Goal: Transaction & Acquisition: Purchase product/service

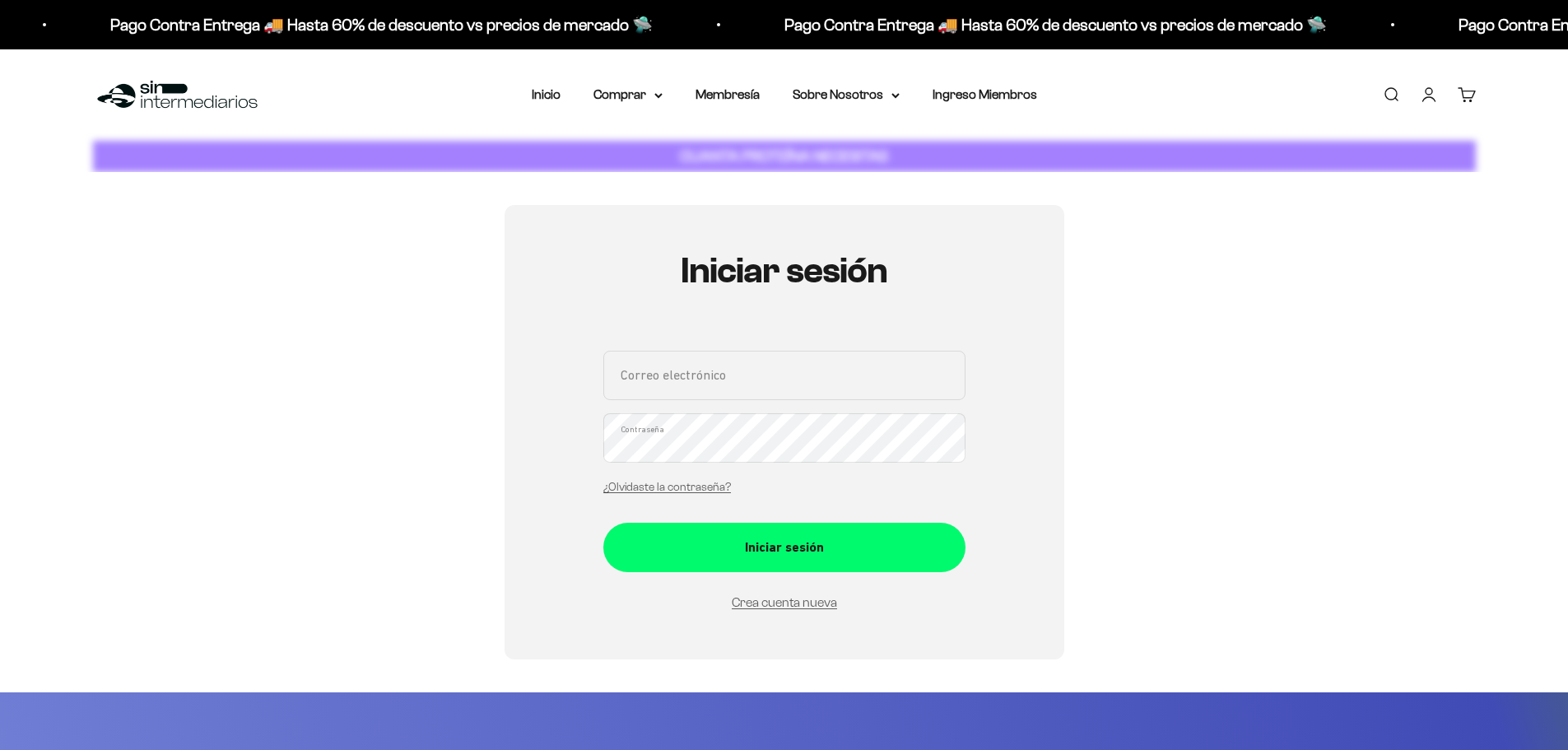
click at [812, 388] on input "Correo electrónico" at bounding box center [784, 375] width 362 height 49
drag, startPoint x: 1365, startPoint y: 269, endPoint x: 1281, endPoint y: 305, distance: 91.4
click at [1365, 269] on div "Iniciar sesión Correo electrónico Contraseña ¿Olvidaste la contraseña? Iniciar …" at bounding box center [785, 432] width 1383 height 454
click at [667, 372] on input "Correo electrónico" at bounding box center [784, 375] width 362 height 49
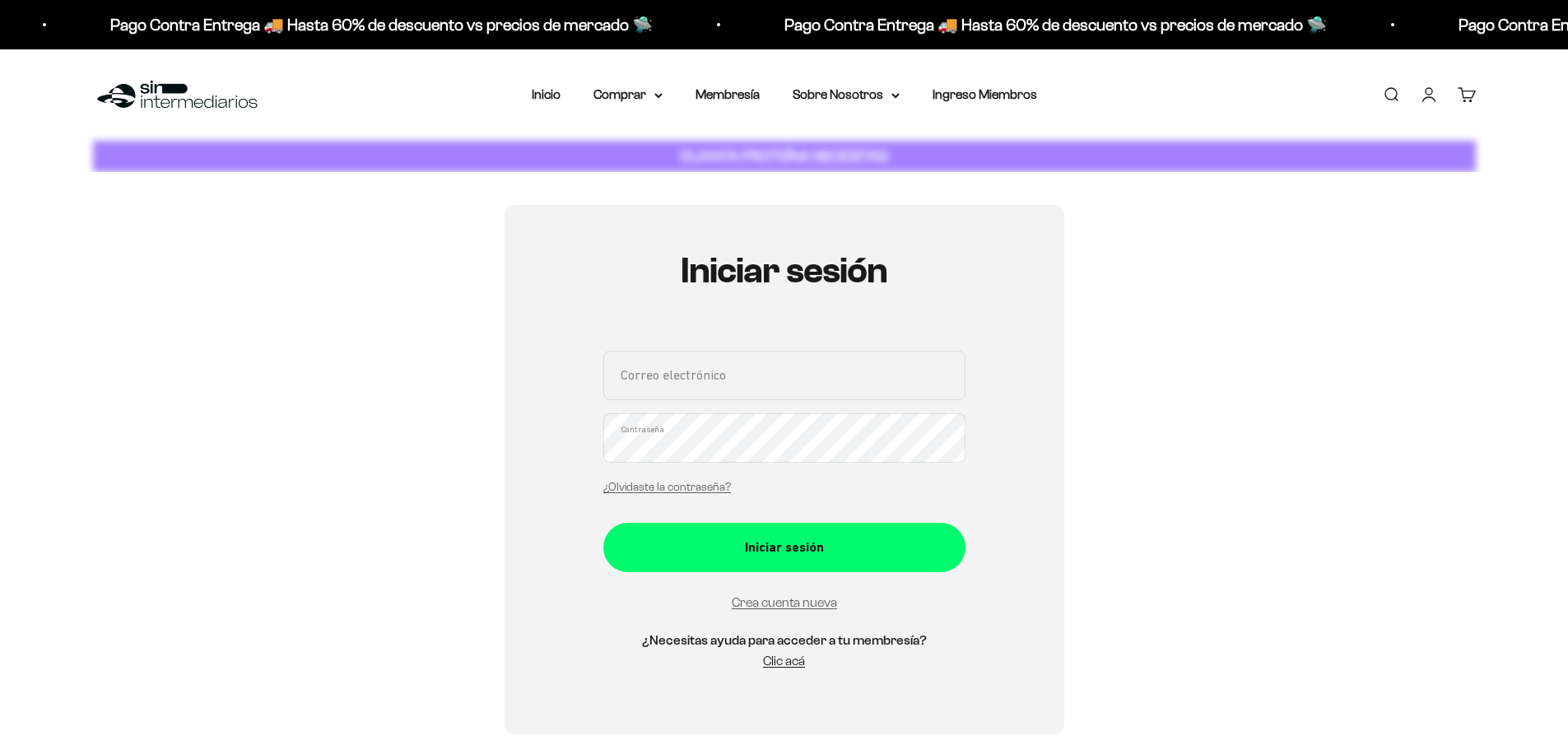
type input "hoolkpedro0@gmail.com"
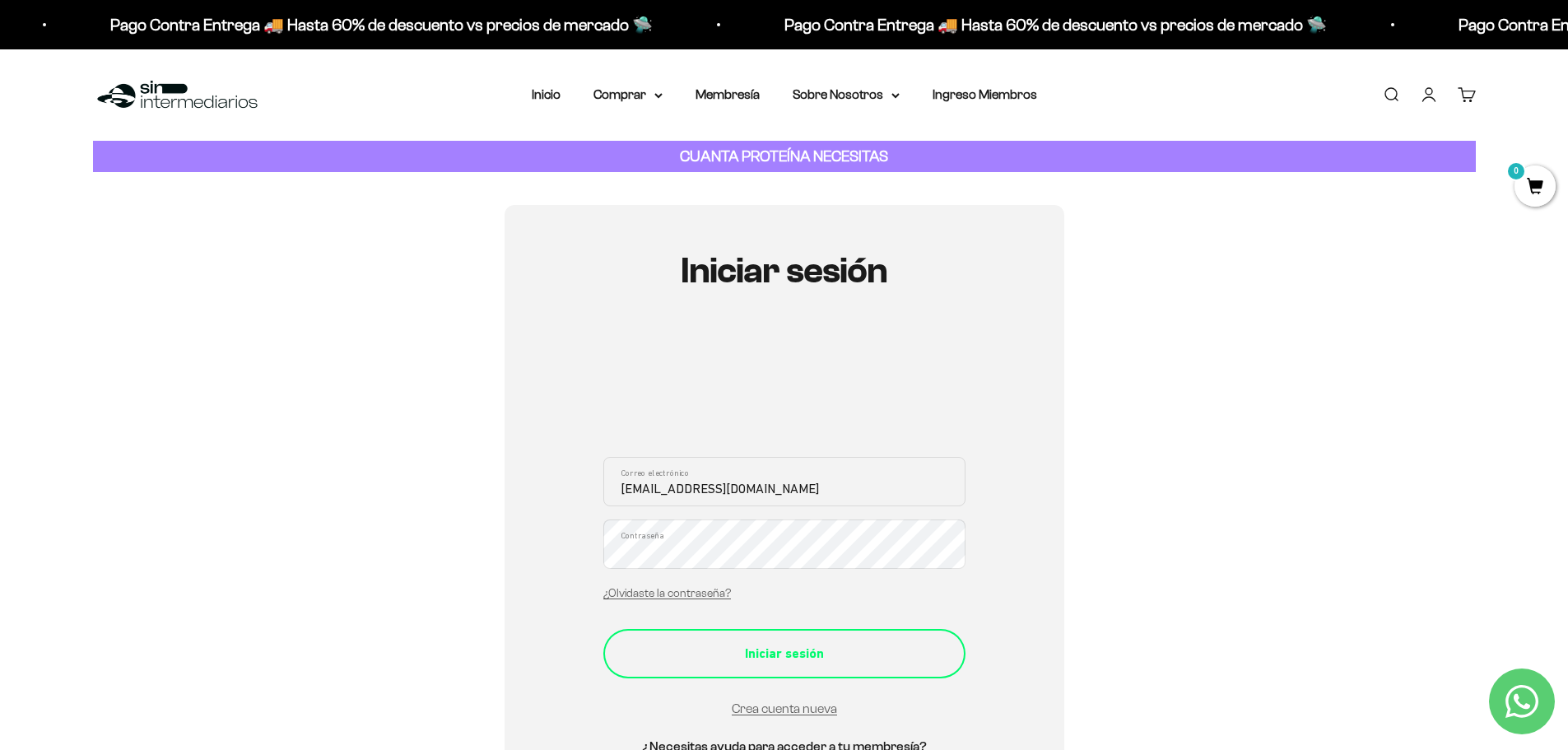
click at [781, 644] on div "Iniciar sesión" at bounding box center [785, 654] width 297 height 22
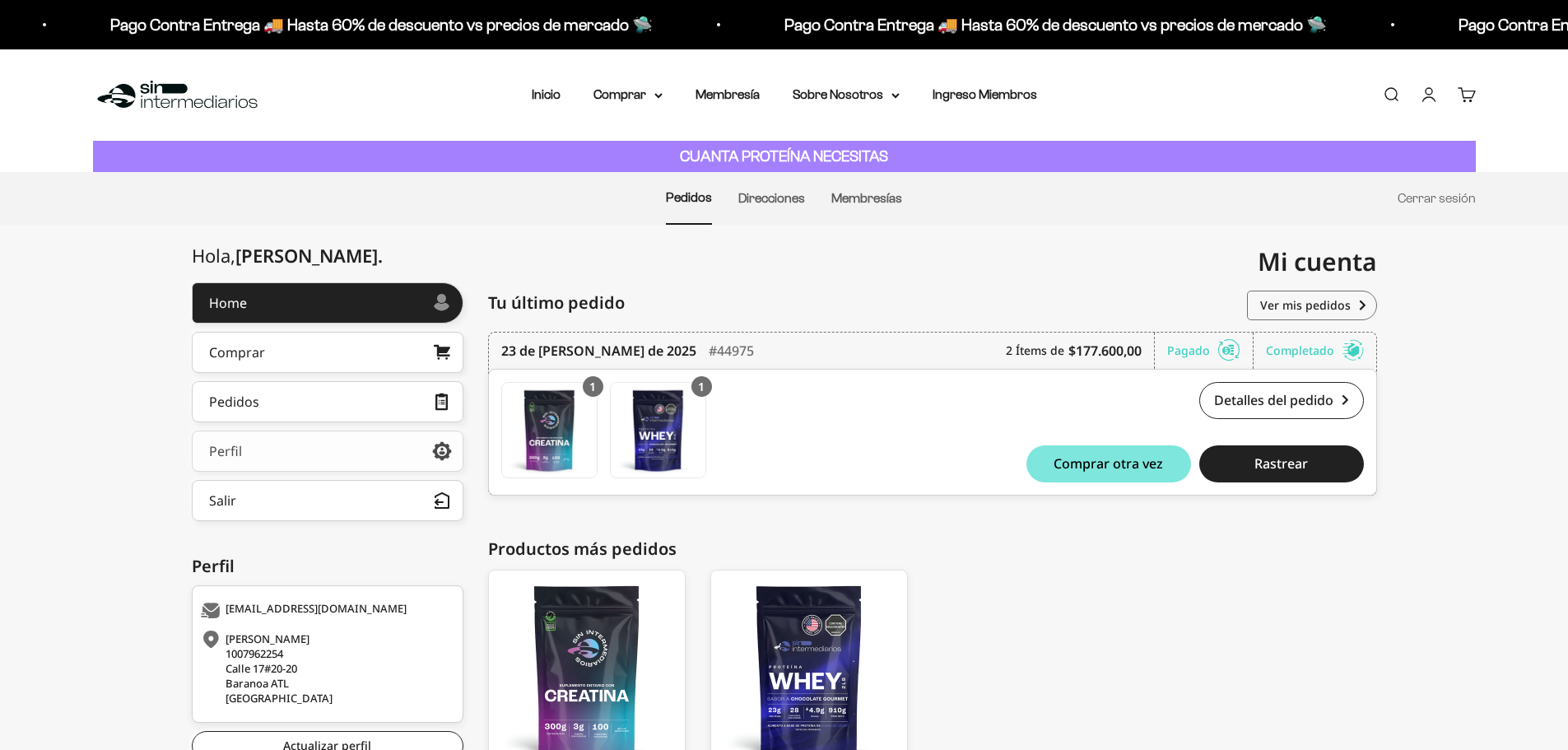
click at [292, 460] on link "Perfil" at bounding box center [327, 451] width 272 height 41
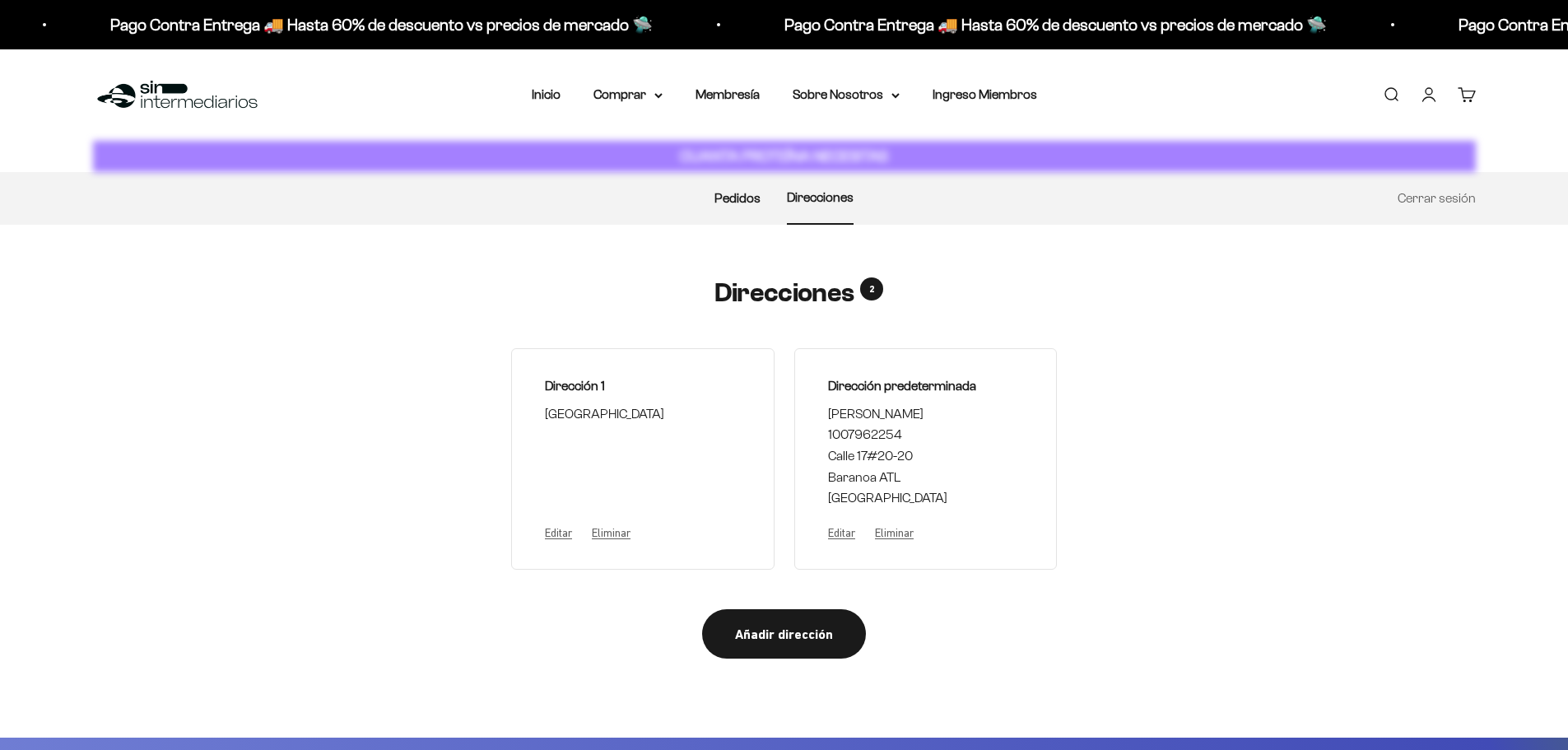
select select "Colombia"
click at [733, 202] on link "Pedidos" at bounding box center [737, 198] width 46 height 14
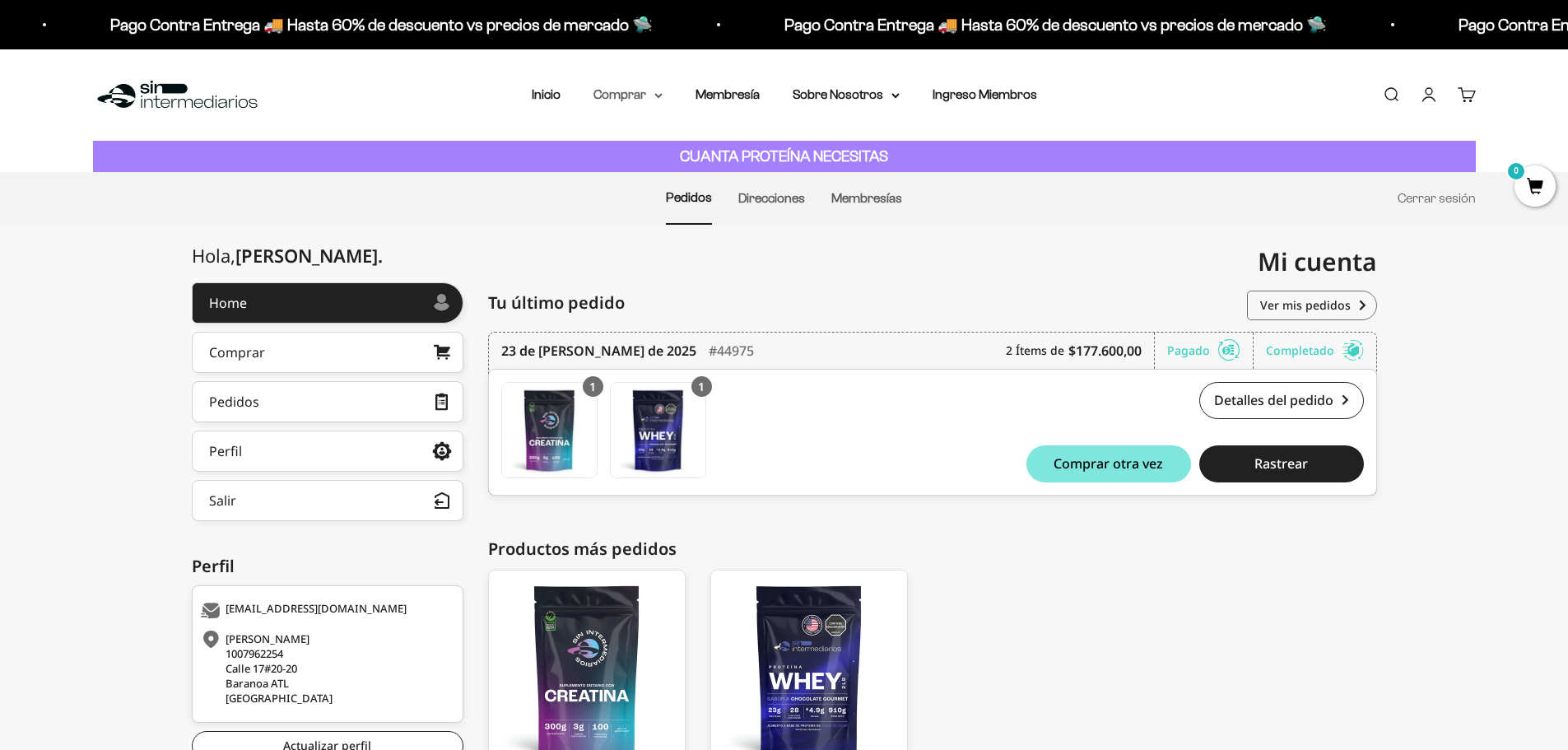
click at [604, 98] on summary "Comprar" at bounding box center [627, 95] width 69 height 22
click at [656, 148] on span "Proteínas" at bounding box center [631, 147] width 55 height 14
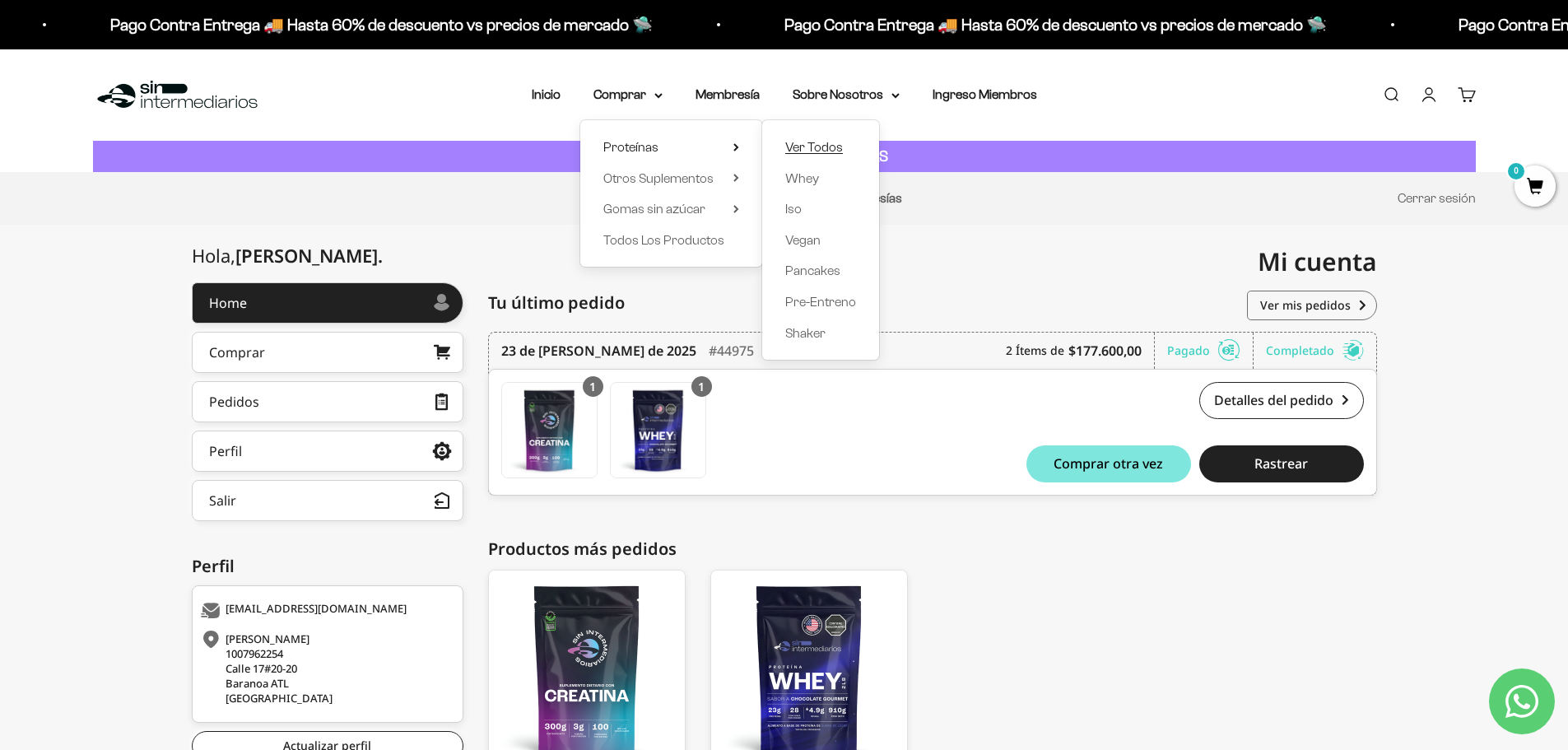
click at [824, 153] on span "Ver Todos" at bounding box center [813, 147] width 57 height 14
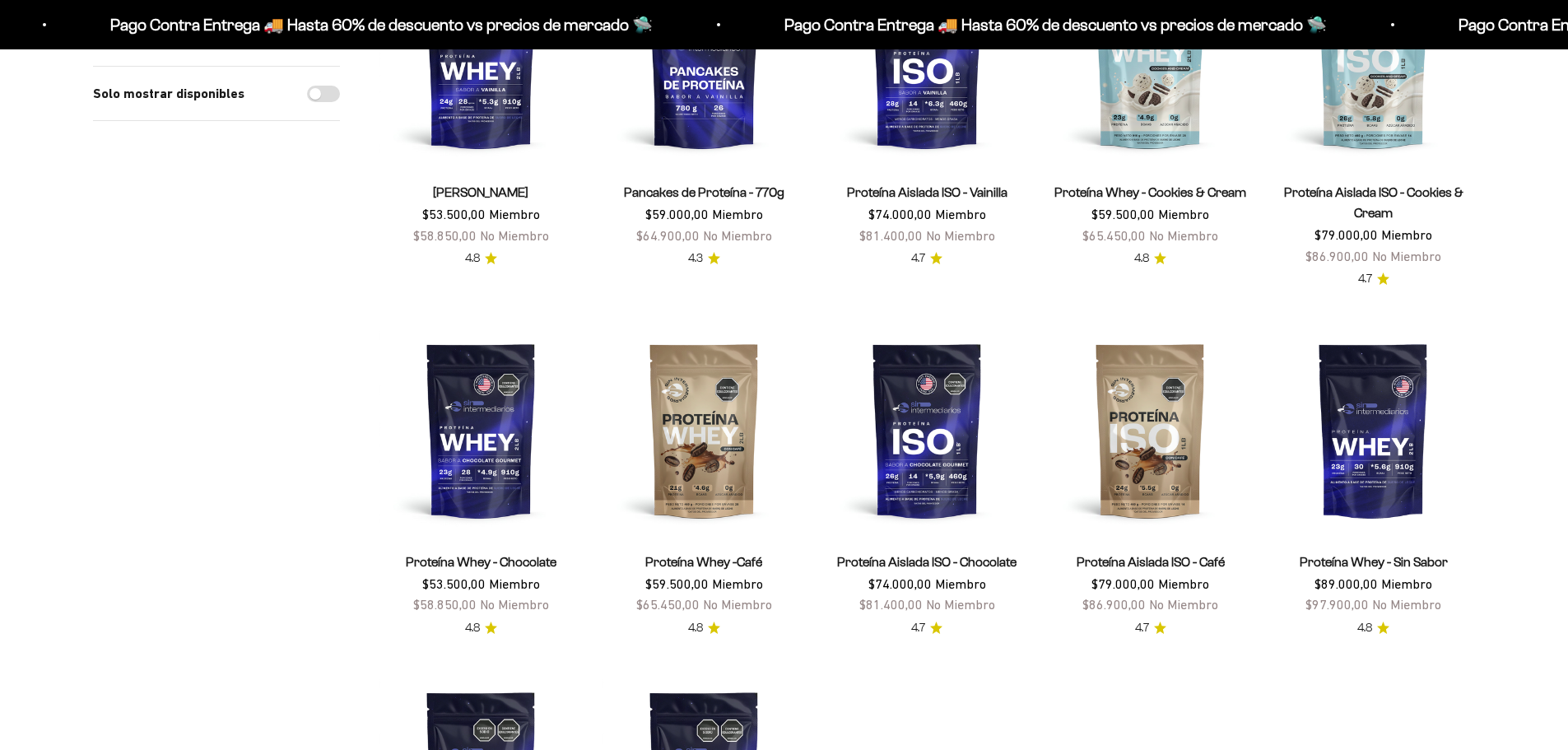
scroll to position [329, 0]
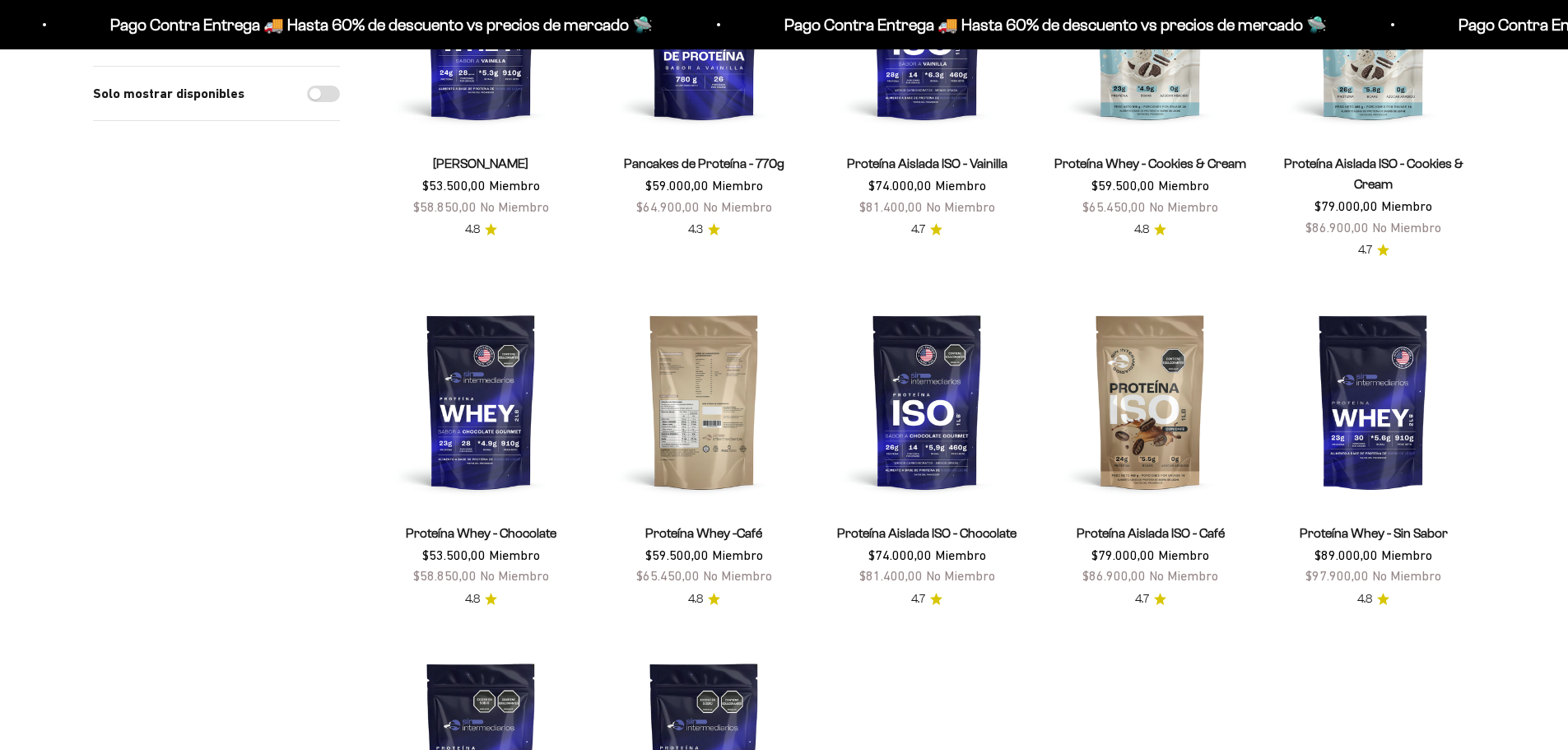
click at [682, 352] on img at bounding box center [704, 402] width 203 height 203
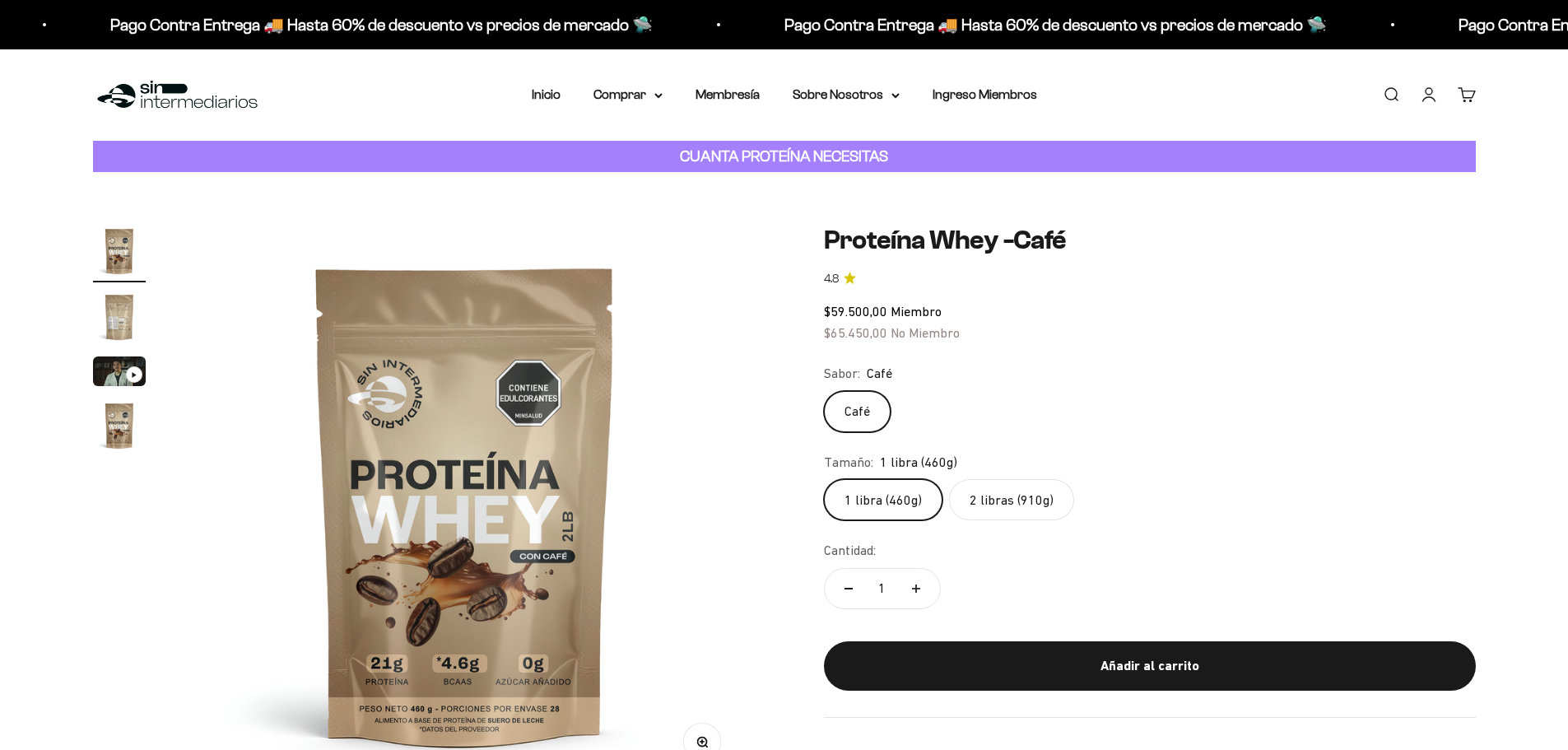
click at [991, 499] on label "2 libras (910g)" at bounding box center [1011, 499] width 125 height 41
click at [824, 479] on input "2 libras (910g)" at bounding box center [823, 478] width 1 height 1
radio input "true"
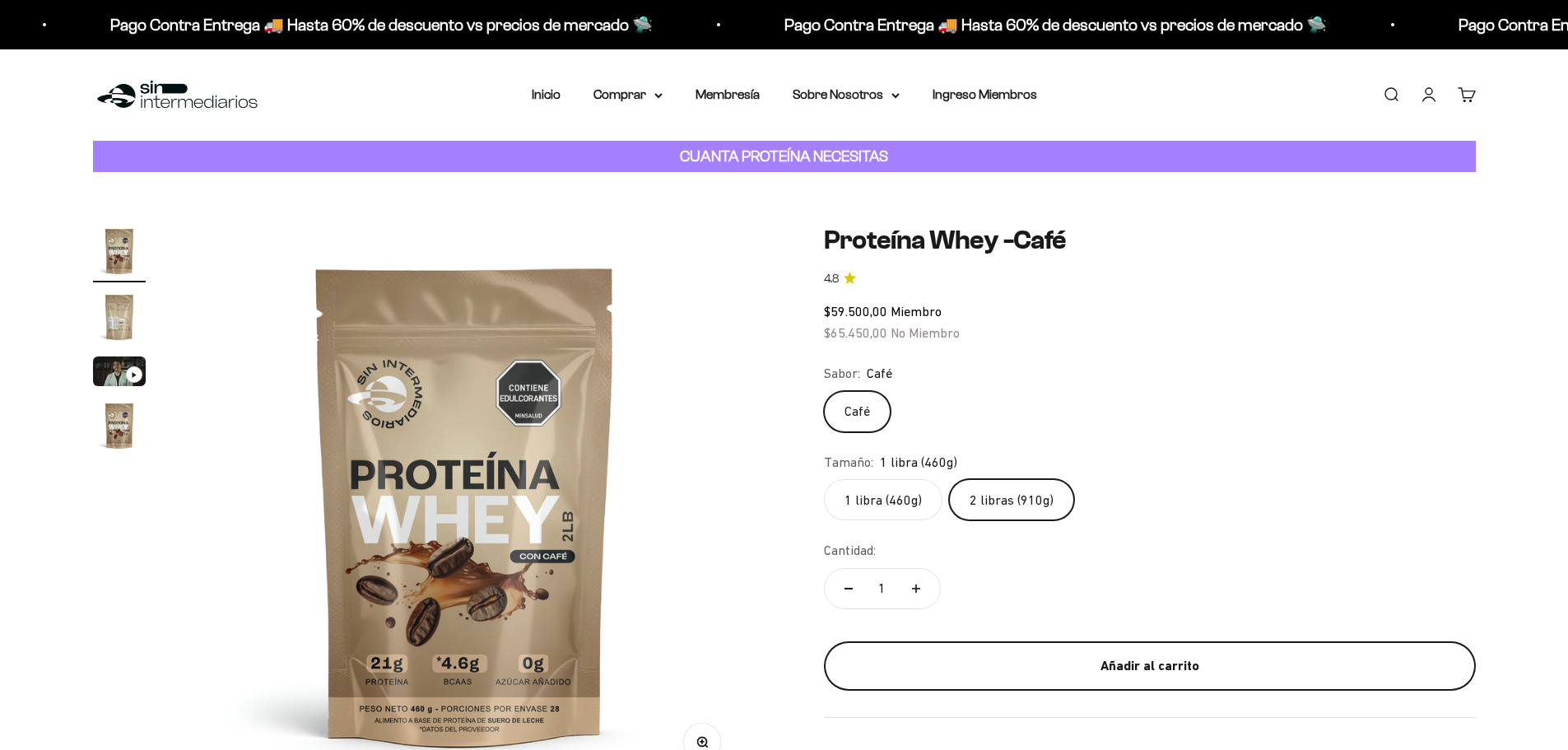
click at [1041, 659] on div "Añadir al carrito" at bounding box center [1149, 666] width 586 height 22
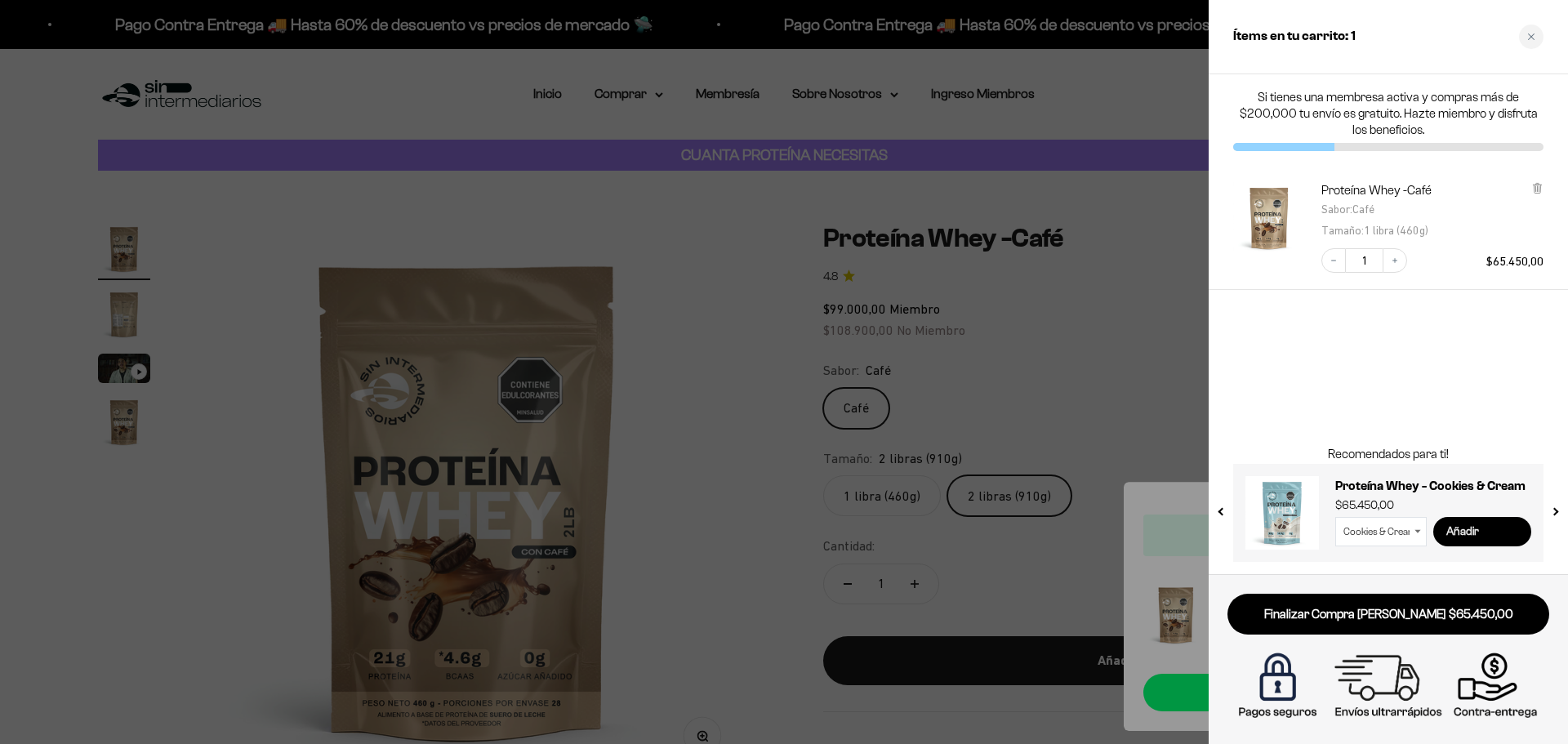
click at [1476, 535] on input "Añadir" at bounding box center [1482, 532] width 98 height 30
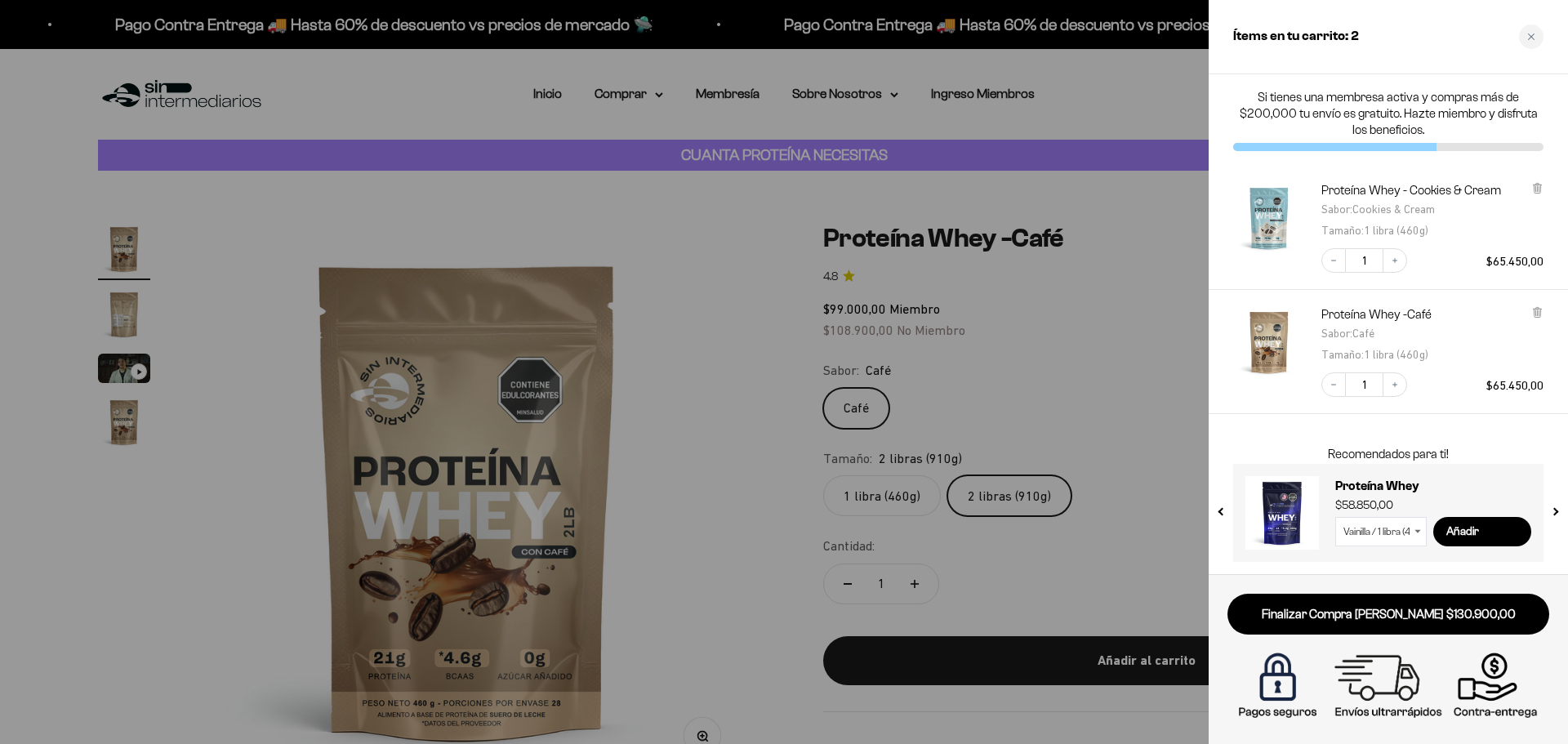
click at [1107, 357] on div at bounding box center [784, 372] width 1568 height 744
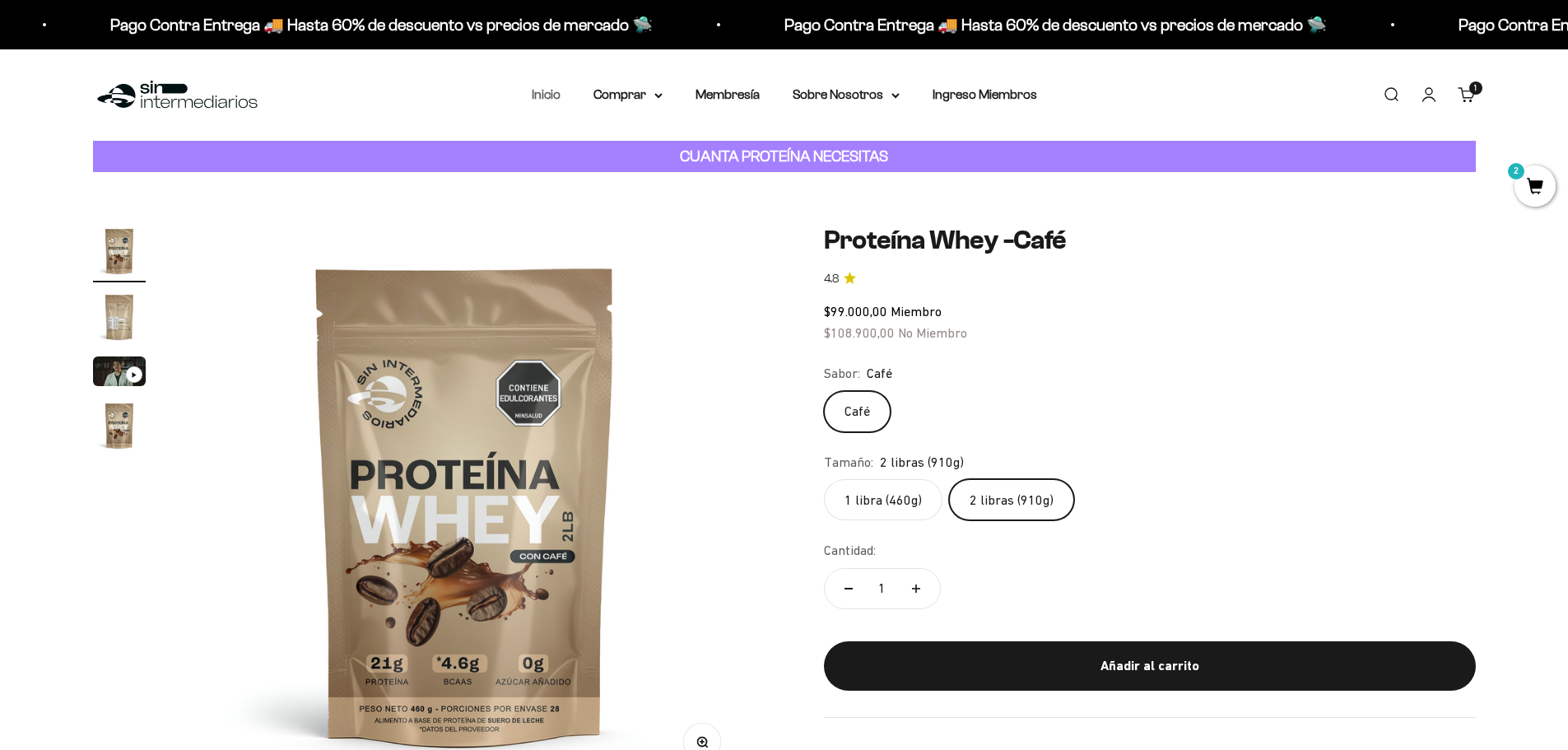
click at [550, 94] on link "Inicio" at bounding box center [546, 94] width 29 height 14
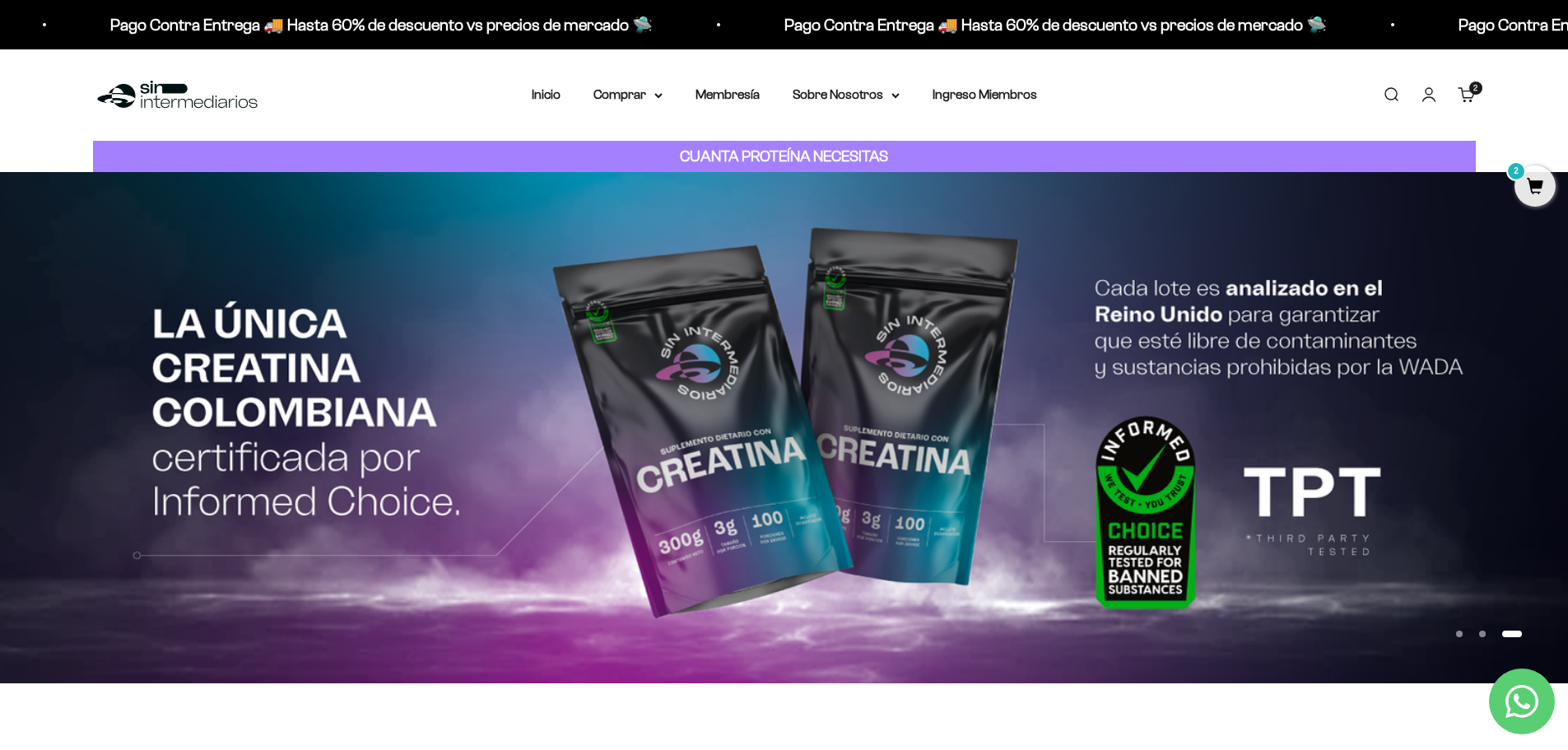
click at [1486, 636] on button "Ir al artículo 2" at bounding box center [1482, 634] width 7 height 7
click at [1479, 636] on button "Ir al artículo 2" at bounding box center [1482, 634] width 7 height 7
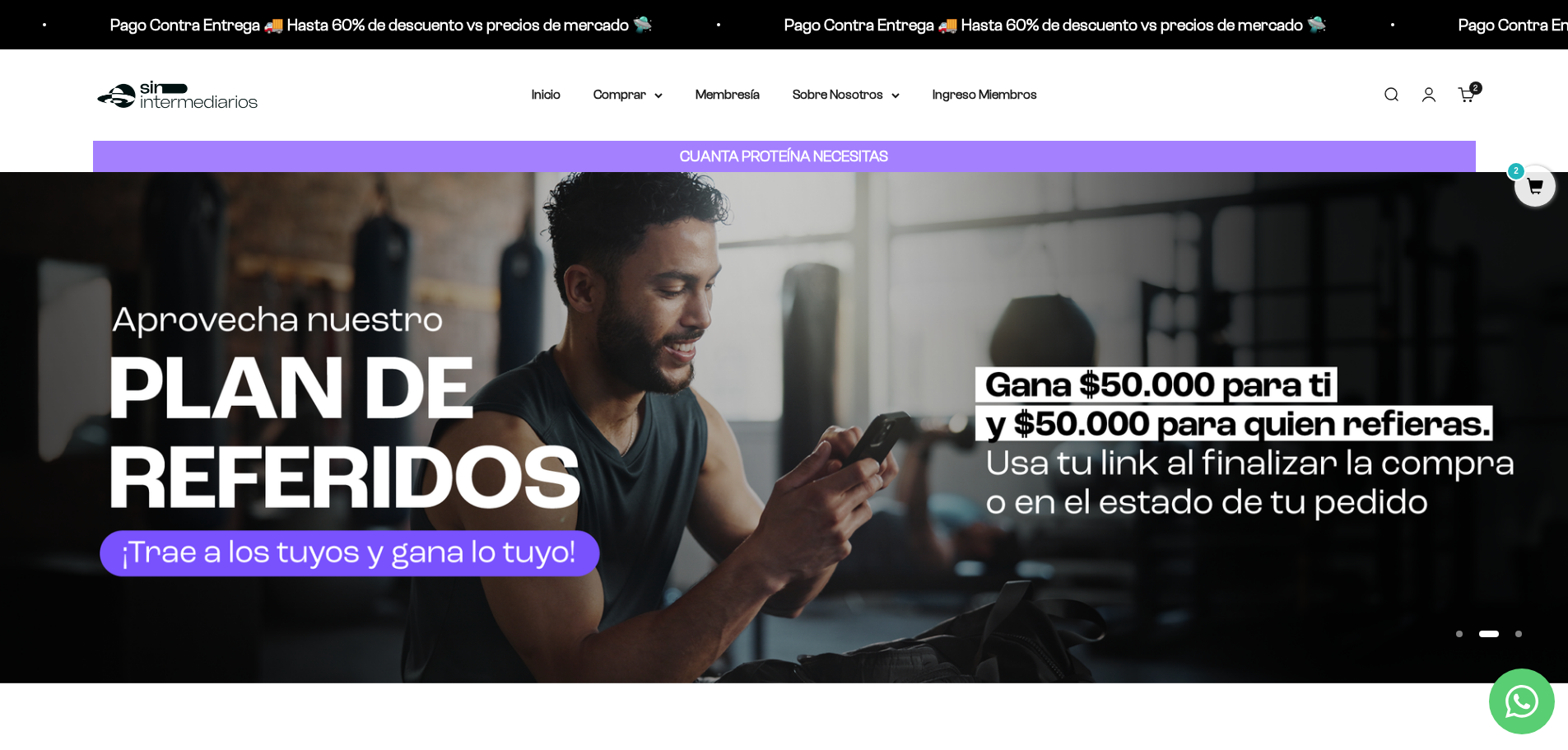
click at [562, 497] on img at bounding box center [784, 427] width 1568 height 511
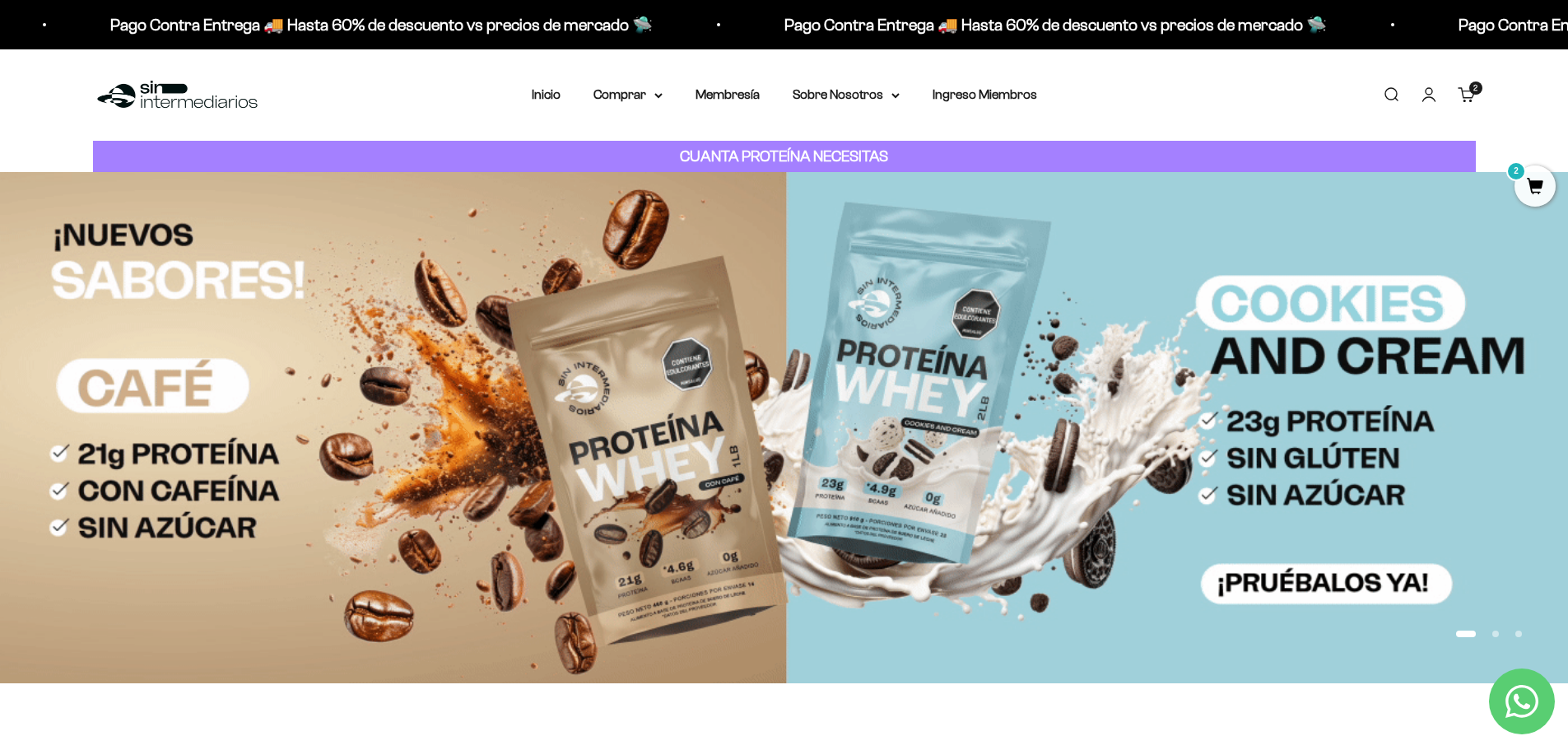
click at [1492, 634] on button "Ir al artículo 2" at bounding box center [1496, 634] width 7 height 7
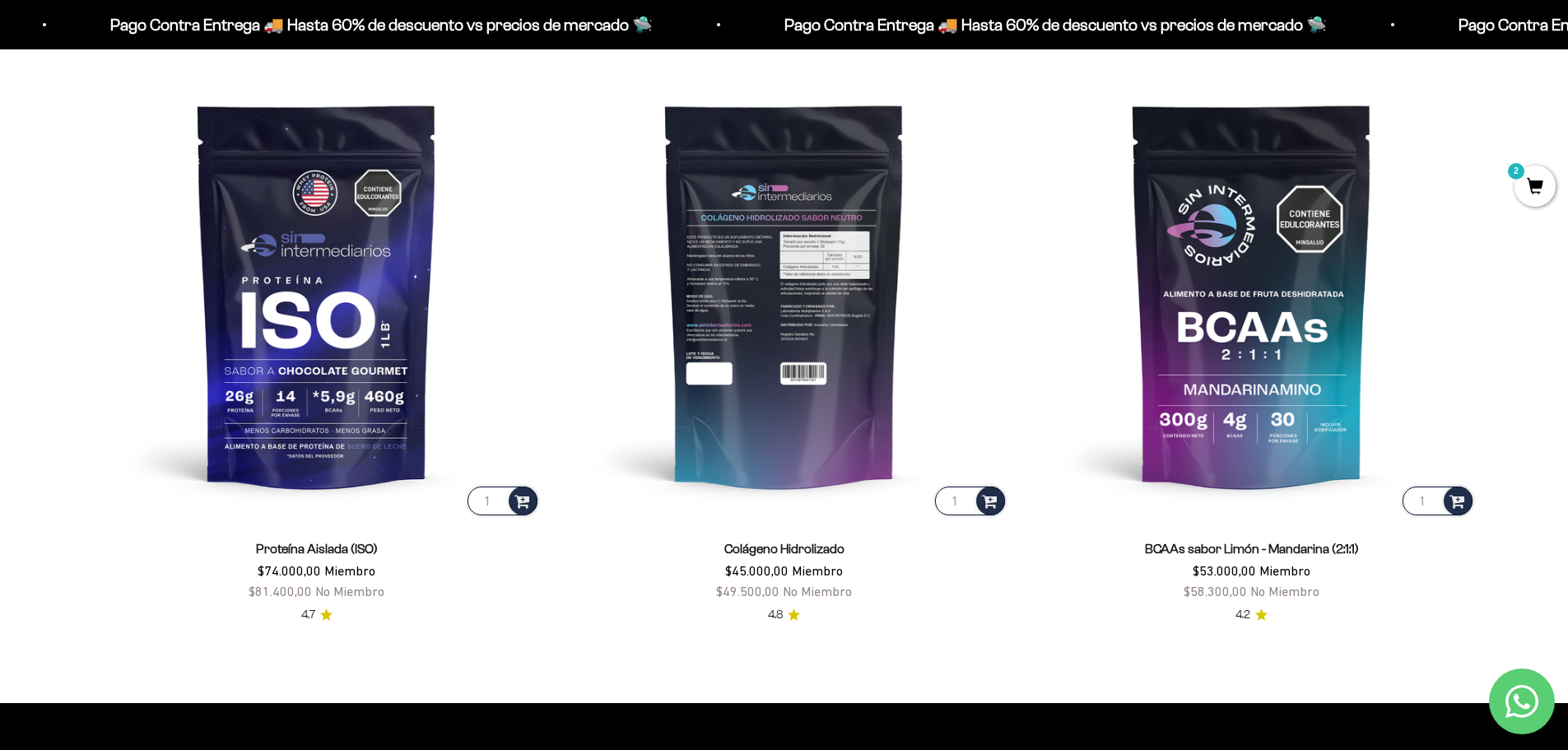
scroll to position [1564, 0]
